Goal: Task Accomplishment & Management: Manage account settings

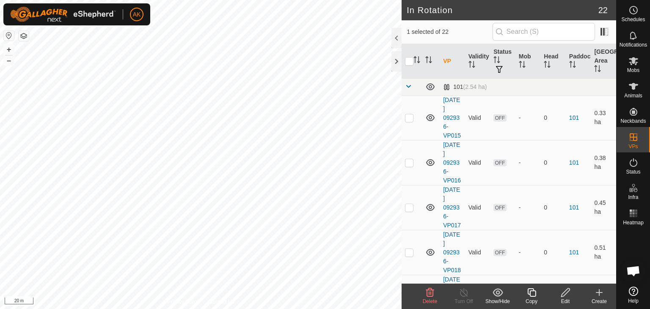
click at [427, 293] on icon at bounding box center [430, 292] width 10 height 10
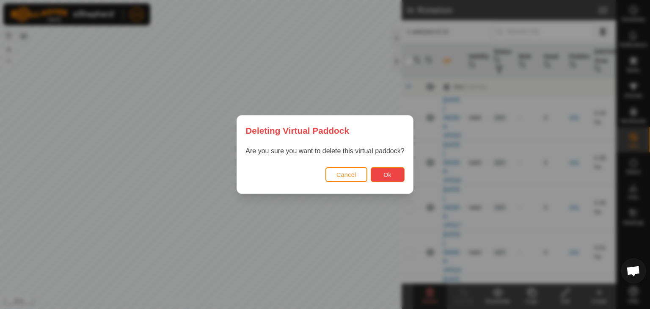
click at [389, 172] on span "Ok" at bounding box center [387, 174] width 8 height 7
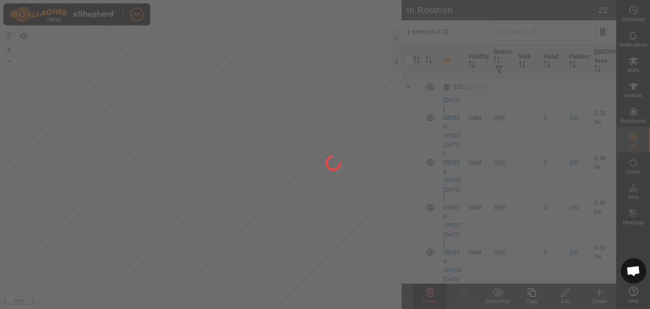
checkbox input "false"
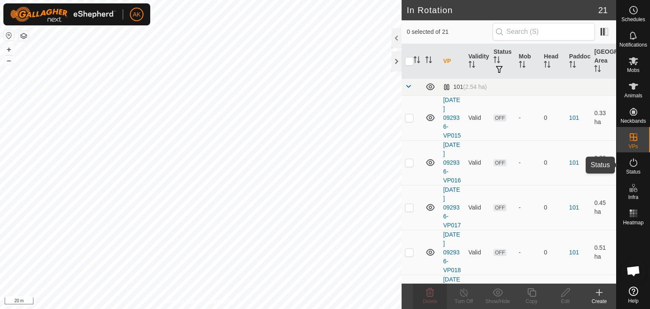
click at [631, 162] on icon at bounding box center [633, 162] width 10 height 10
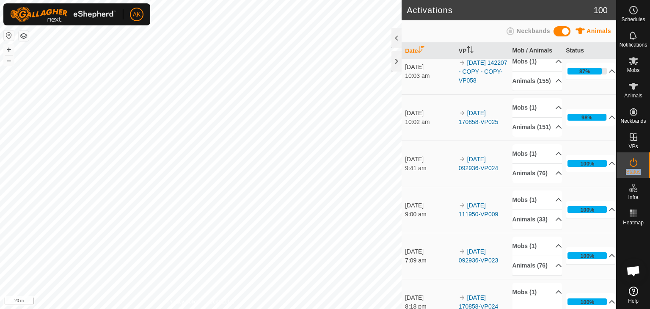
scroll to position [169, 0]
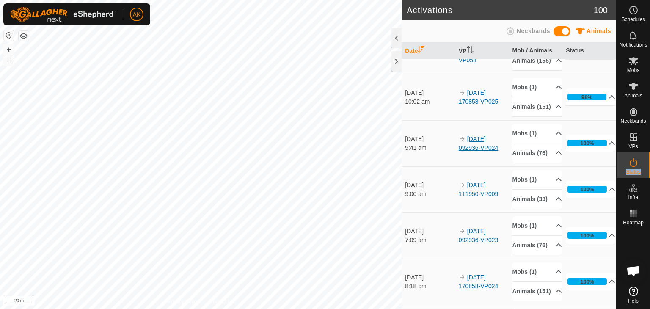
click at [478, 151] on link "[DATE] 092936-VP024" at bounding box center [477, 143] width 39 height 16
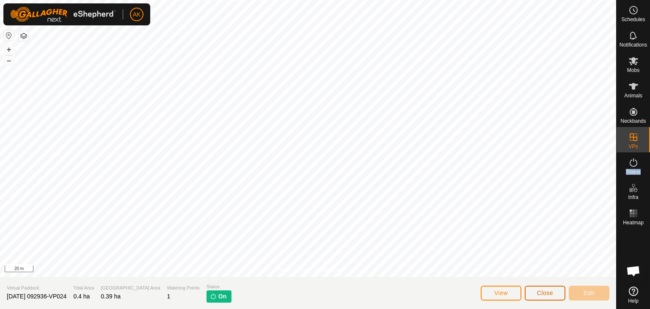
click at [548, 290] on span "Close" at bounding box center [545, 292] width 16 height 7
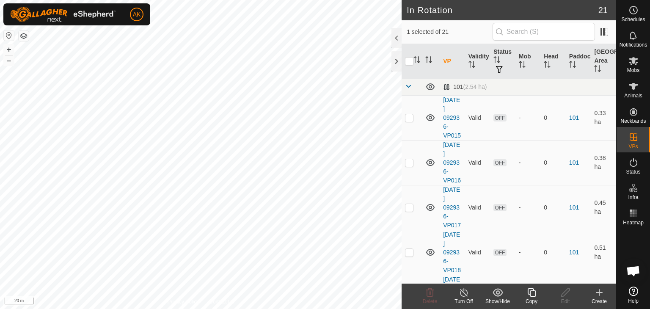
click at [463, 296] on icon at bounding box center [464, 292] width 8 height 8
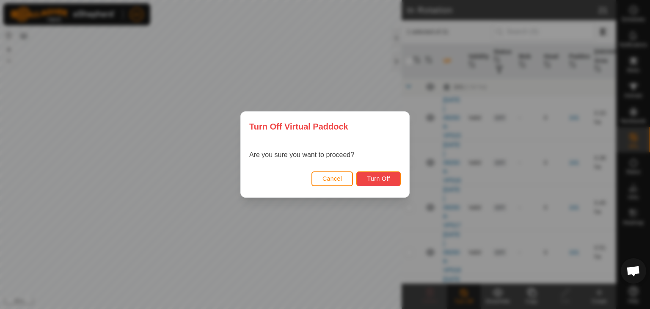
click at [384, 181] on span "Turn Off" at bounding box center [378, 178] width 23 height 7
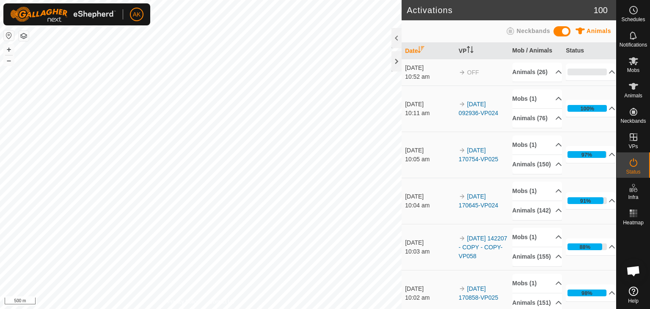
click at [201, 299] on div "Privacy Policy Contact Us 36042 1658736042 browns orange 2025-08-24 170754-VP02…" at bounding box center [200, 154] width 401 height 309
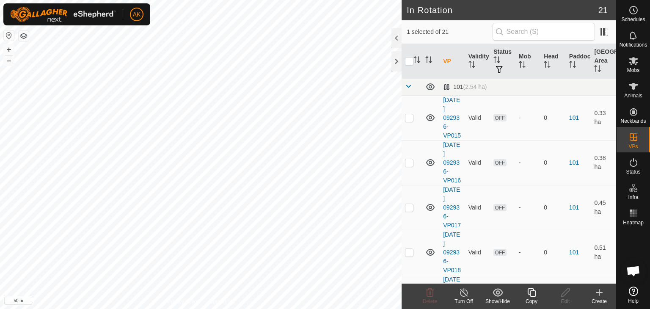
checkbox input "true"
checkbox input "false"
click at [426, 290] on icon at bounding box center [430, 292] width 10 height 10
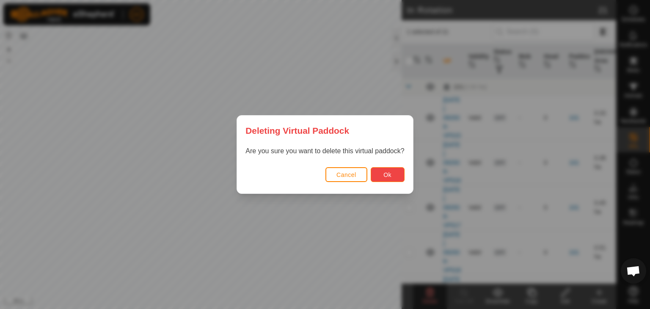
click at [389, 176] on span "Ok" at bounding box center [387, 174] width 8 height 7
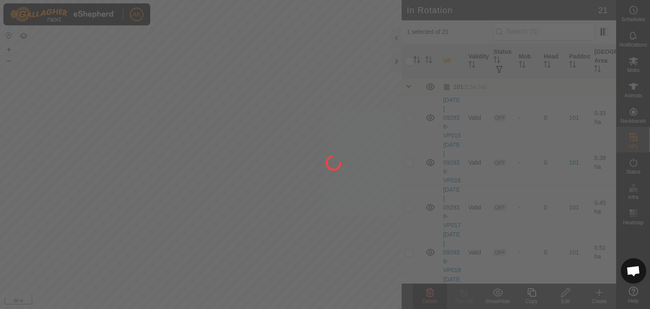
checkbox input "false"
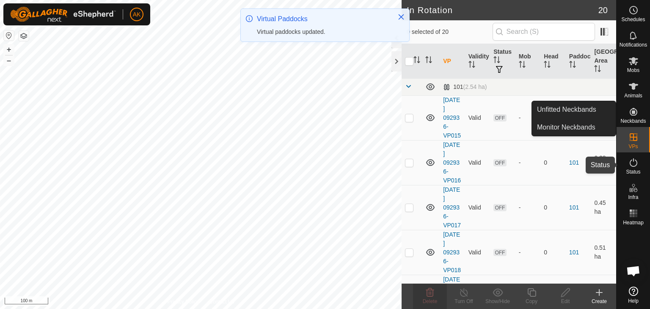
click at [632, 163] on icon at bounding box center [633, 162] width 10 height 10
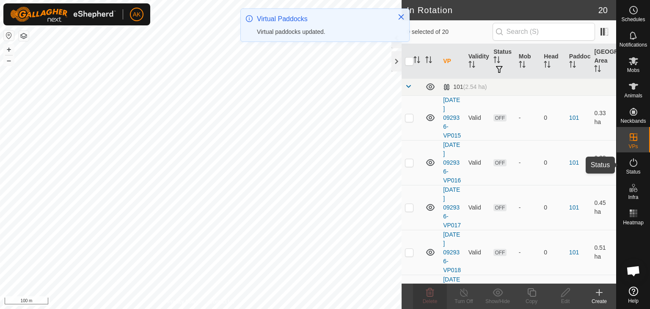
click at [632, 163] on icon at bounding box center [633, 162] width 10 height 10
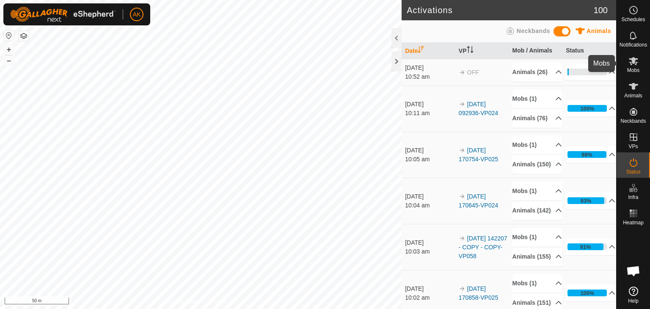
click at [633, 63] on icon at bounding box center [632, 61] width 9 height 8
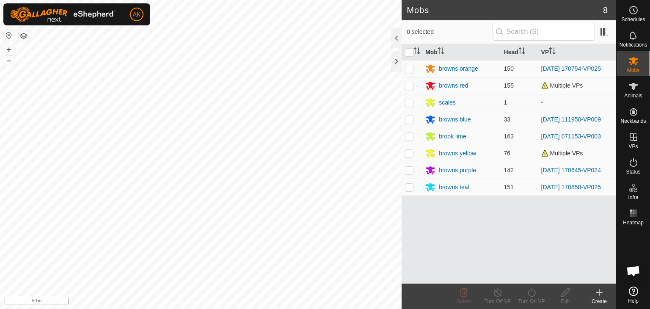
click at [409, 153] on p-checkbox at bounding box center [409, 153] width 8 height 7
checkbox input "true"
click at [528, 292] on icon at bounding box center [531, 292] width 11 height 10
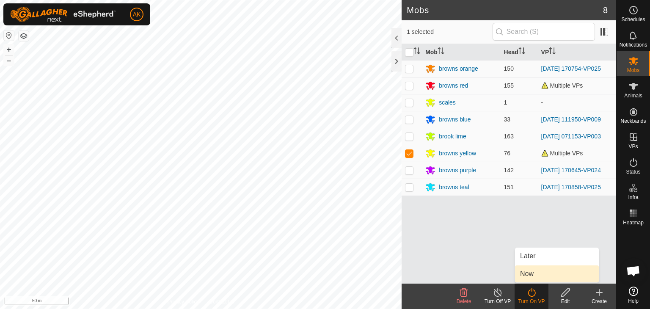
click at [529, 276] on link "Now" at bounding box center [557, 273] width 84 height 17
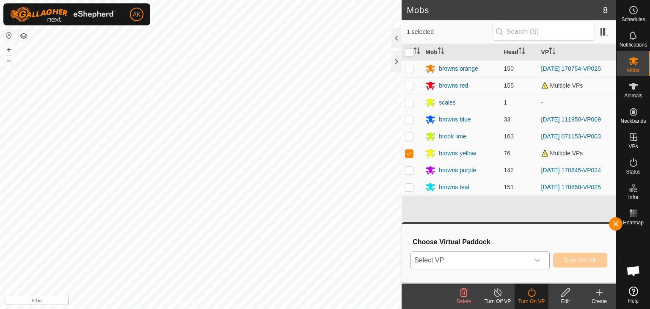
click at [521, 260] on span "Select VP" at bounding box center [470, 260] width 118 height 17
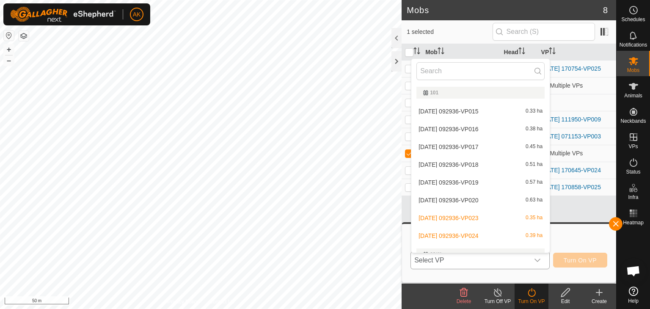
click at [461, 235] on li "2025-08-21 092936-VP024 0.39 ha" at bounding box center [480, 235] width 138 height 17
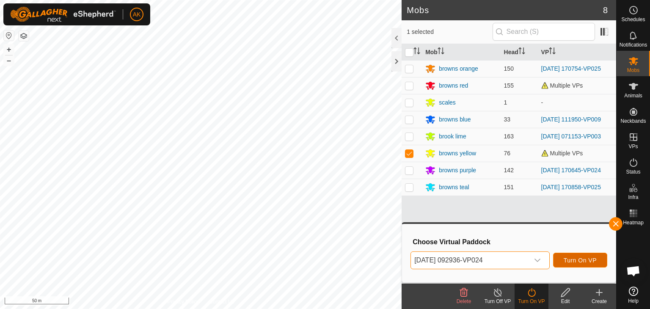
click at [581, 263] on span "Turn On VP" at bounding box center [579, 260] width 33 height 7
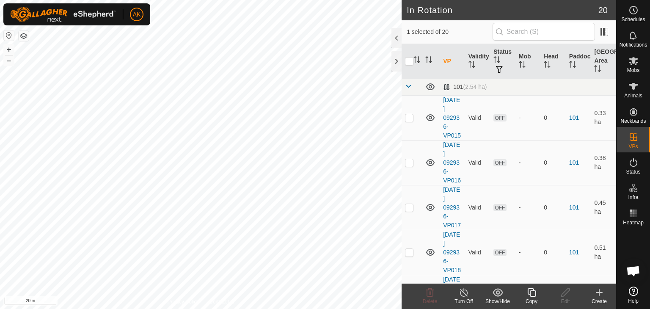
click at [462, 291] on icon at bounding box center [463, 292] width 11 height 10
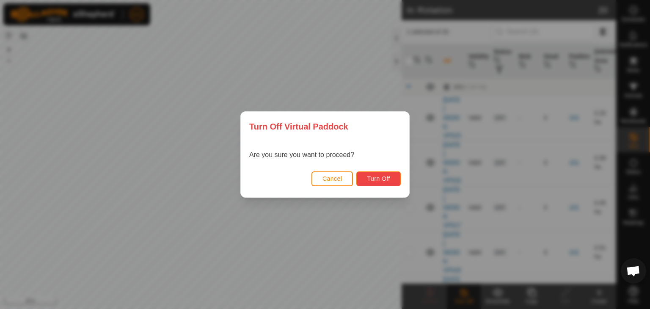
click at [379, 178] on span "Turn Off" at bounding box center [378, 178] width 23 height 7
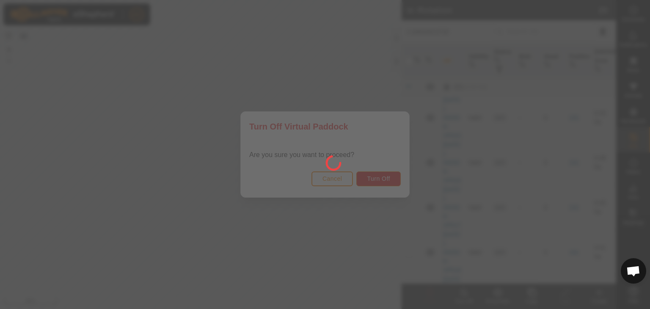
click at [565, 252] on div at bounding box center [325, 154] width 650 height 309
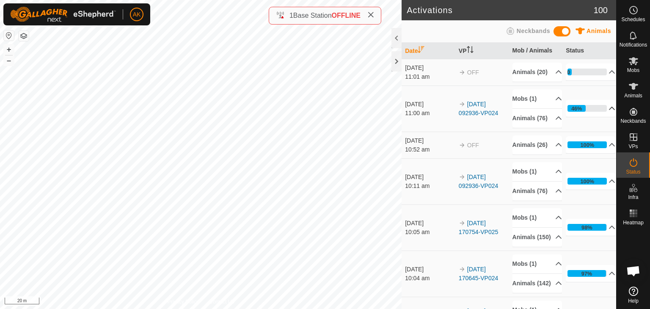
click at [609, 110] on icon at bounding box center [612, 108] width 6 height 3
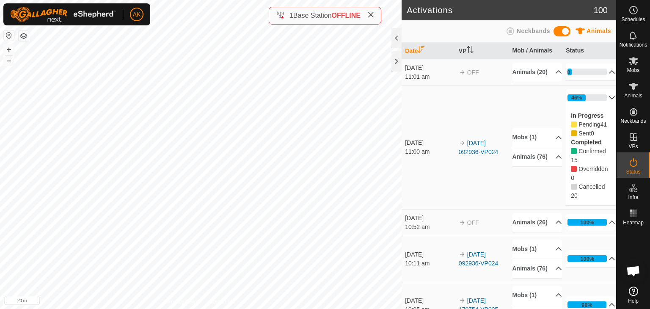
click at [599, 102] on p-accordion-header "46%" at bounding box center [589, 97] width 49 height 17
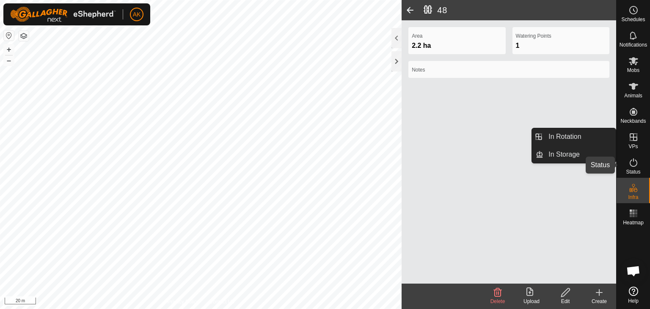
click at [634, 164] on icon at bounding box center [633, 162] width 10 height 10
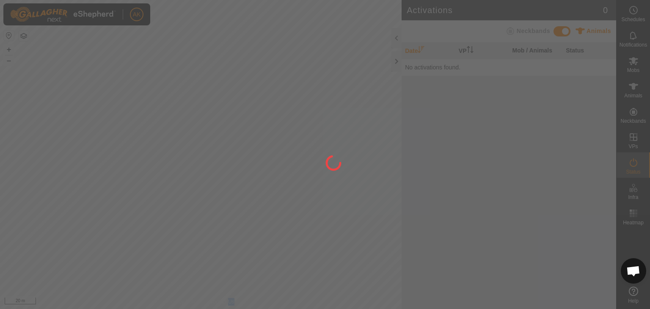
click at [634, 164] on div at bounding box center [325, 154] width 650 height 309
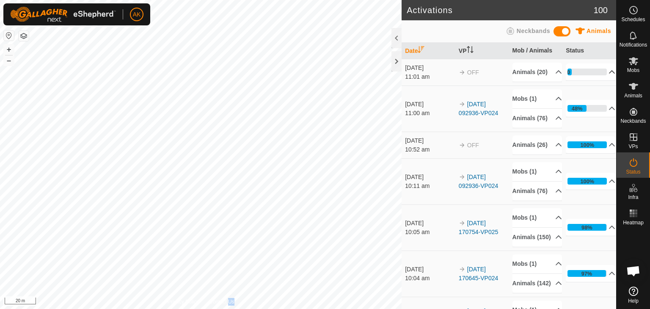
click at [609, 74] on icon at bounding box center [612, 71] width 6 height 3
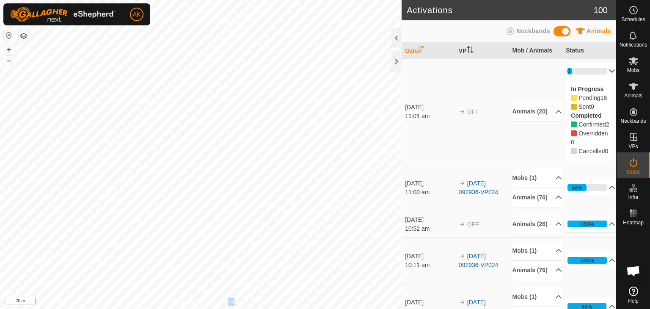
click at [600, 69] on p-accordion-header "10%" at bounding box center [589, 71] width 49 height 17
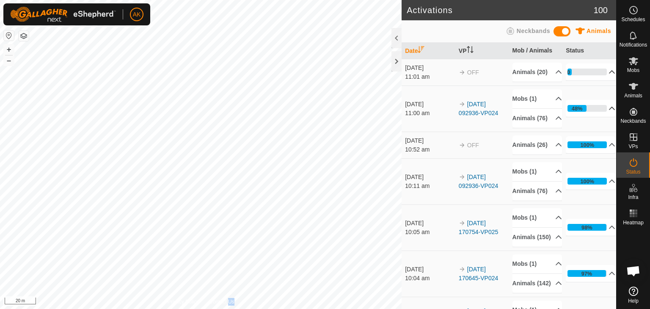
click at [601, 117] on p-accordion-header "48%" at bounding box center [589, 108] width 49 height 17
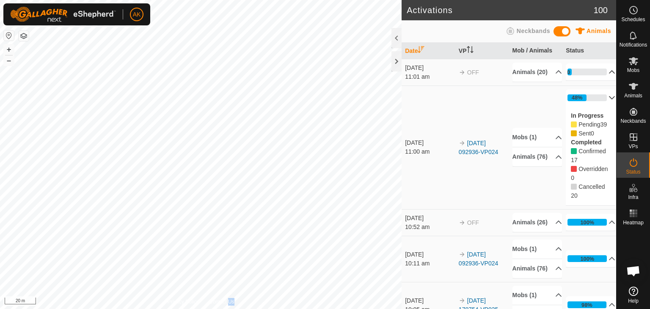
click at [600, 106] on p-accordion-header "48%" at bounding box center [589, 97] width 49 height 17
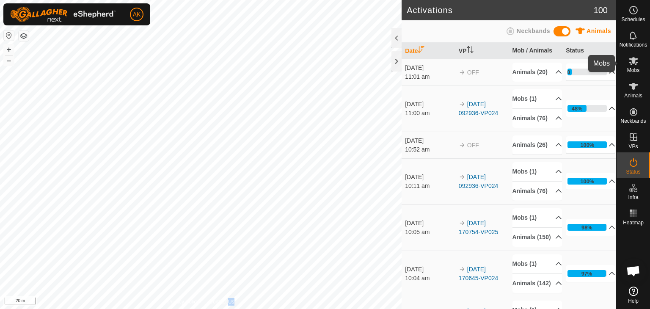
click at [628, 60] on icon at bounding box center [633, 61] width 10 height 10
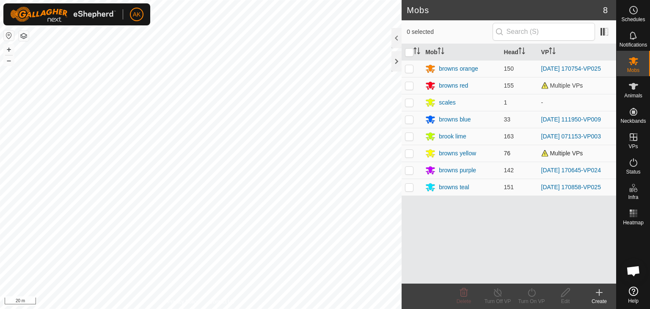
click at [408, 150] on p-checkbox at bounding box center [409, 153] width 8 height 7
checkbox input "true"
click at [527, 293] on icon at bounding box center [531, 292] width 11 height 10
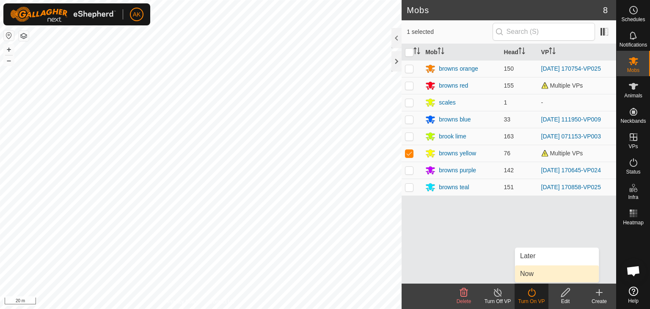
click at [526, 269] on link "Now" at bounding box center [557, 273] width 84 height 17
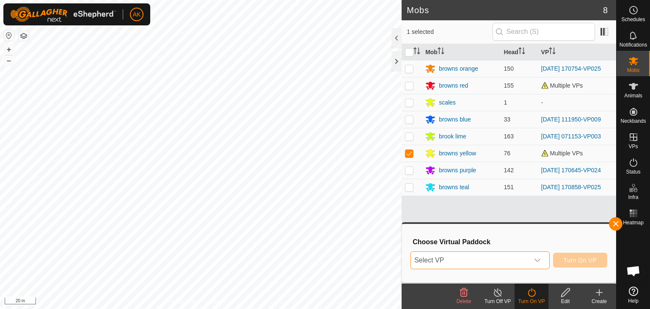
click at [505, 263] on span "Select VP" at bounding box center [470, 260] width 118 height 17
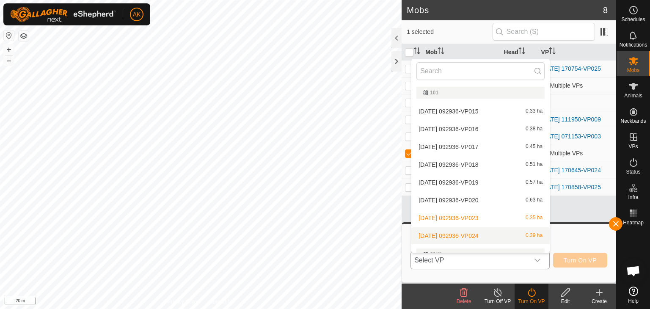
click at [463, 234] on li "2025-08-21 092936-VP024 0.39 ha" at bounding box center [480, 235] width 138 height 17
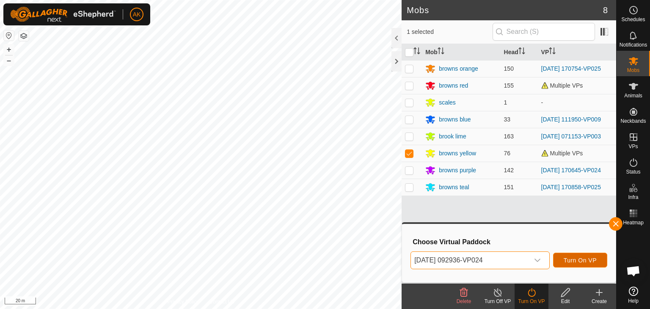
click at [566, 258] on span "Turn On VP" at bounding box center [579, 260] width 33 height 7
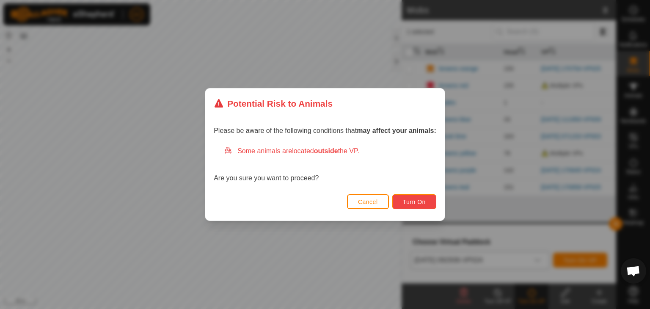
click at [421, 202] on span "Turn On" at bounding box center [414, 201] width 23 height 7
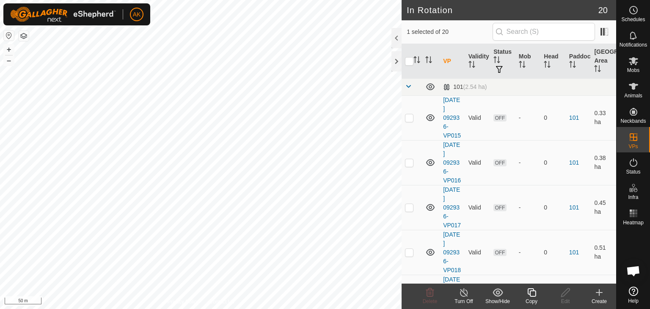
click at [532, 295] on icon at bounding box center [531, 292] width 11 height 10
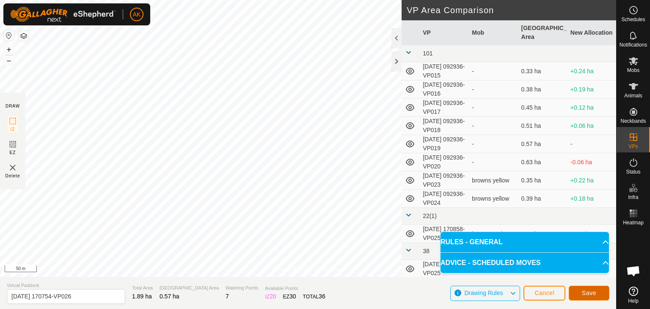
click at [580, 292] on button "Save" at bounding box center [588, 292] width 41 height 15
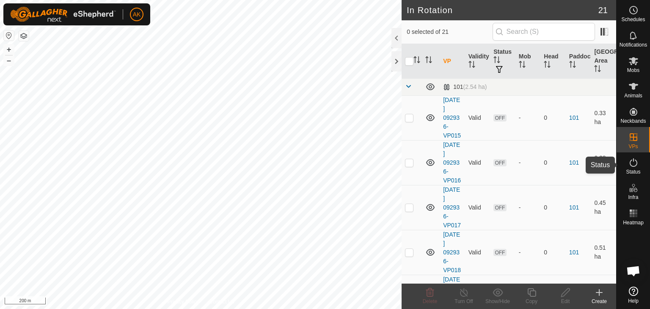
click at [633, 163] on icon at bounding box center [633, 162] width 10 height 10
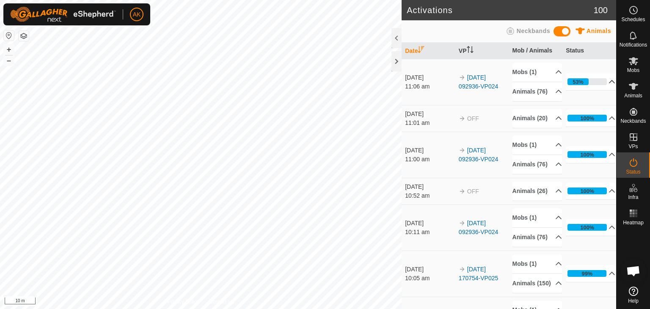
click at [609, 83] on icon at bounding box center [612, 81] width 6 height 3
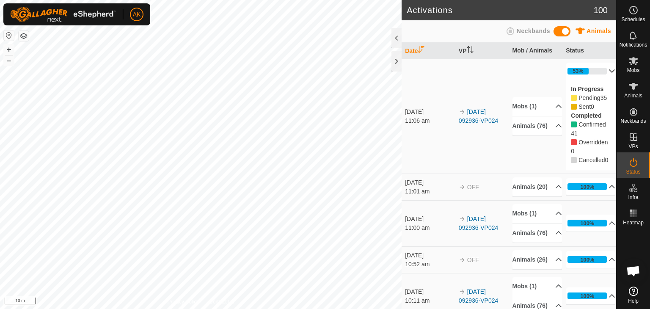
click at [599, 70] on p-accordion-header "53%" at bounding box center [589, 71] width 49 height 17
